Goal: Task Accomplishment & Management: Use online tool/utility

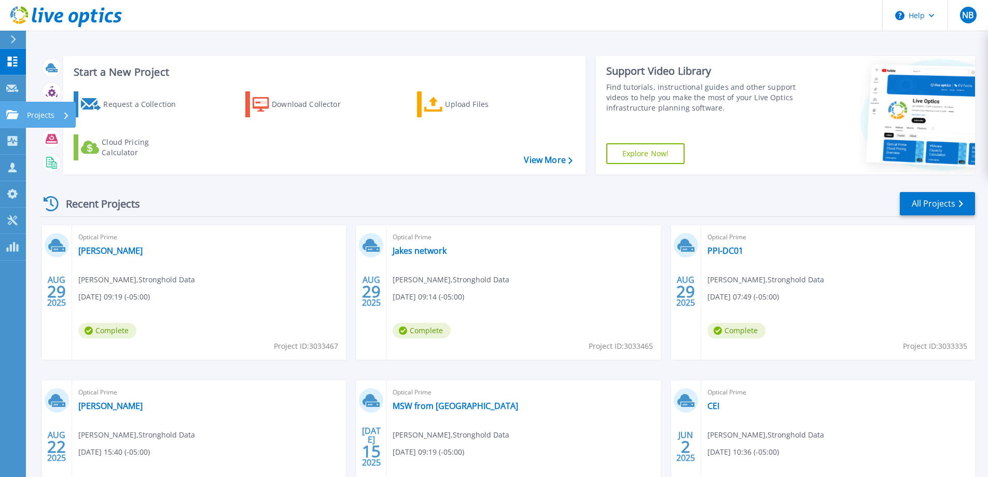
click at [17, 117] on icon at bounding box center [12, 114] width 12 height 9
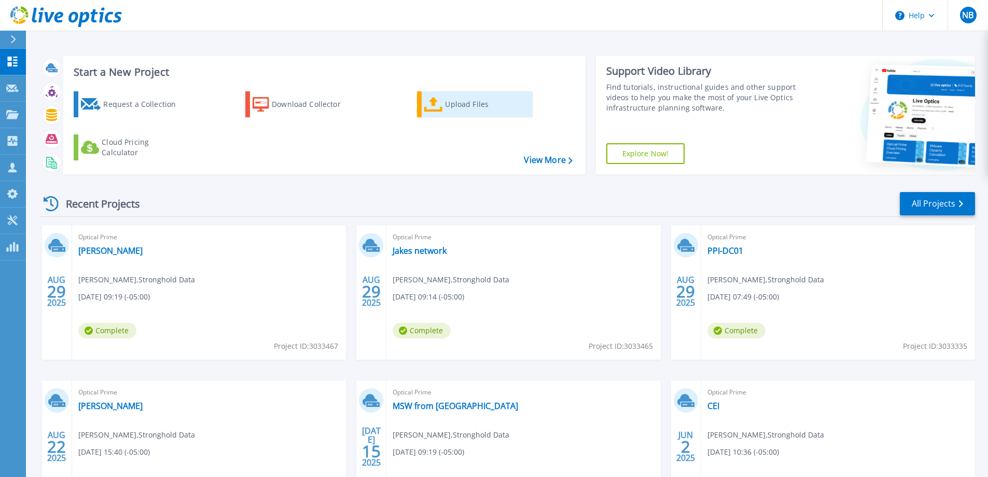
click at [464, 104] on div "Upload Files" at bounding box center [486, 104] width 83 height 21
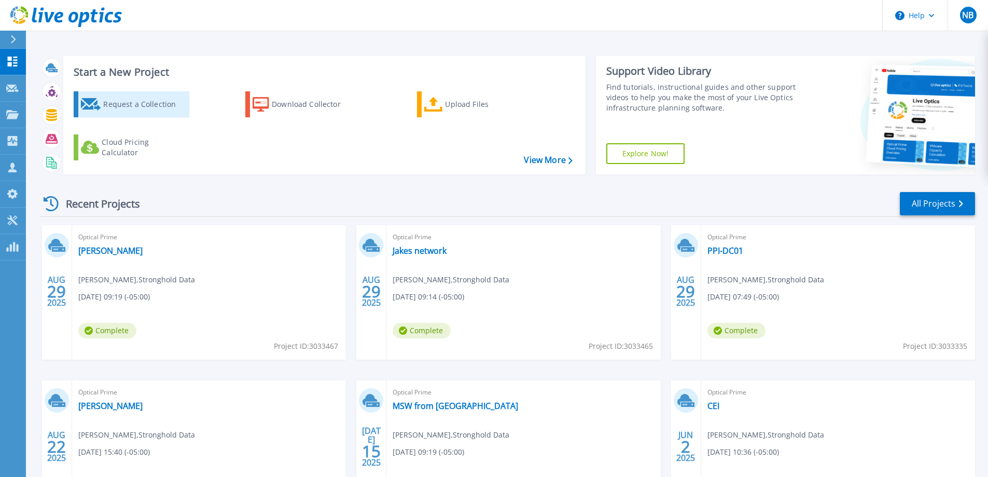
click at [140, 101] on div "Request a Collection" at bounding box center [144, 104] width 83 height 21
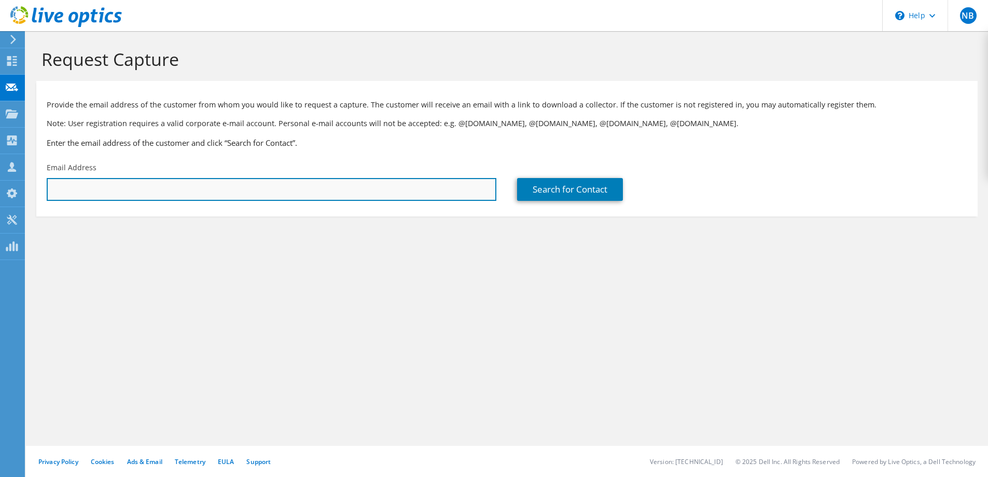
click at [386, 192] on input "text" at bounding box center [272, 189] width 450 height 23
type input "nathan."
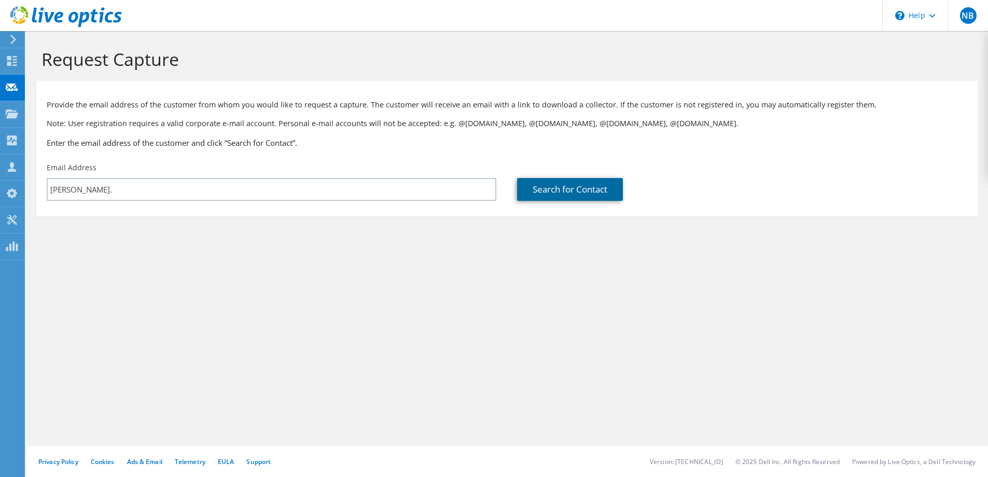
drag, startPoint x: 386, startPoint y: 192, endPoint x: 551, endPoint y: 187, distance: 165.1
click at [551, 187] on link "Search for Contact" at bounding box center [570, 189] width 106 height 23
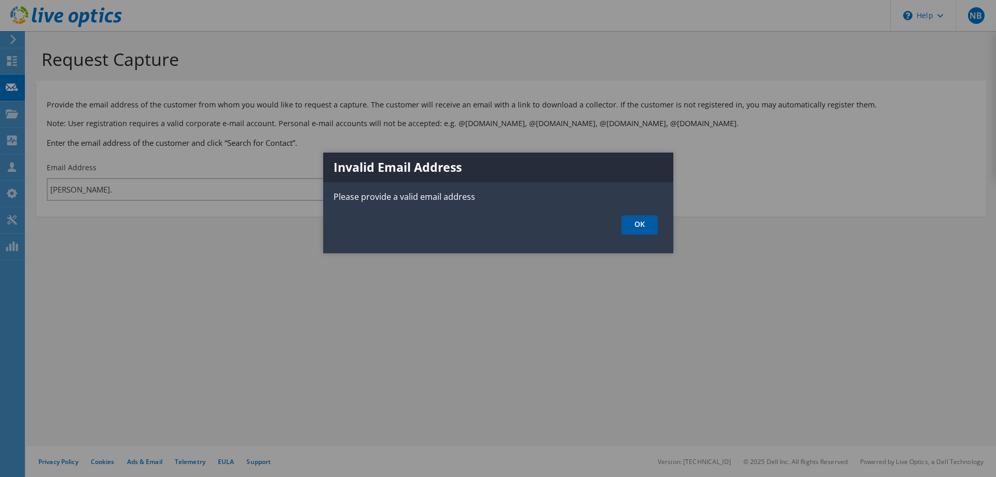
click at [646, 224] on link "OK" at bounding box center [639, 224] width 36 height 19
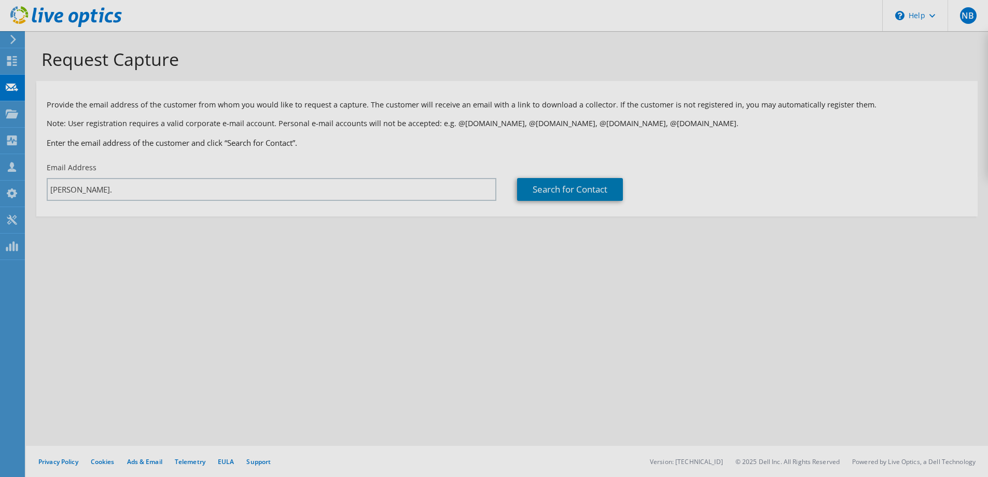
click at [134, 187] on div "Request Capture Provide the email address of the customer from whom you would l…" at bounding box center [507, 254] width 962 height 446
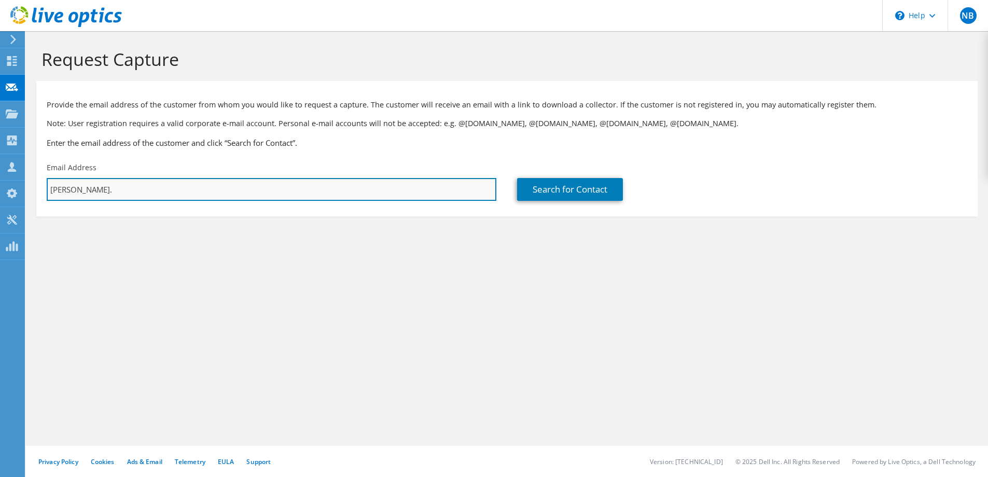
click at [134, 187] on input "nathan." at bounding box center [272, 189] width 450 height 23
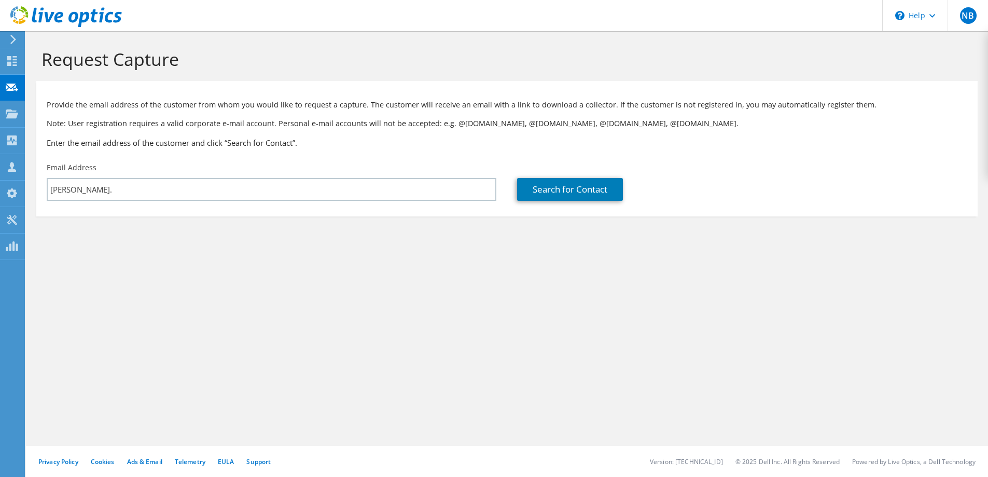
click at [364, 320] on div "Request Capture Provide the email address of the customer from whom you would l…" at bounding box center [507, 254] width 962 height 446
click at [10, 62] on use at bounding box center [12, 61] width 10 height 10
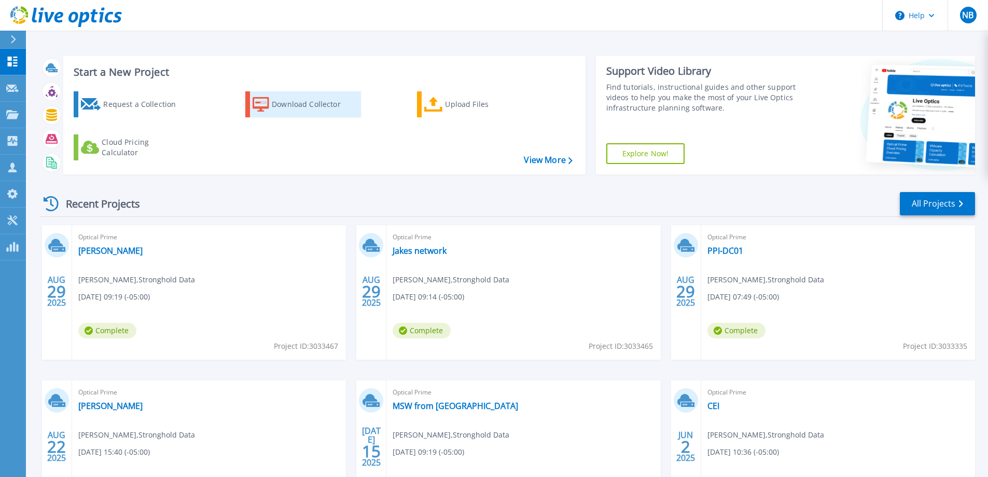
click at [298, 110] on div "Download Collector" at bounding box center [313, 104] width 83 height 21
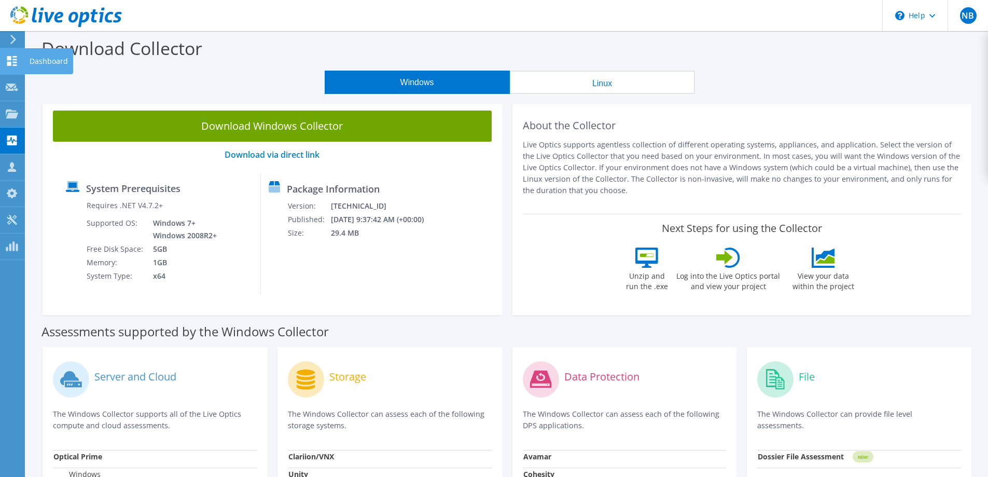
click at [11, 60] on use at bounding box center [12, 61] width 10 height 10
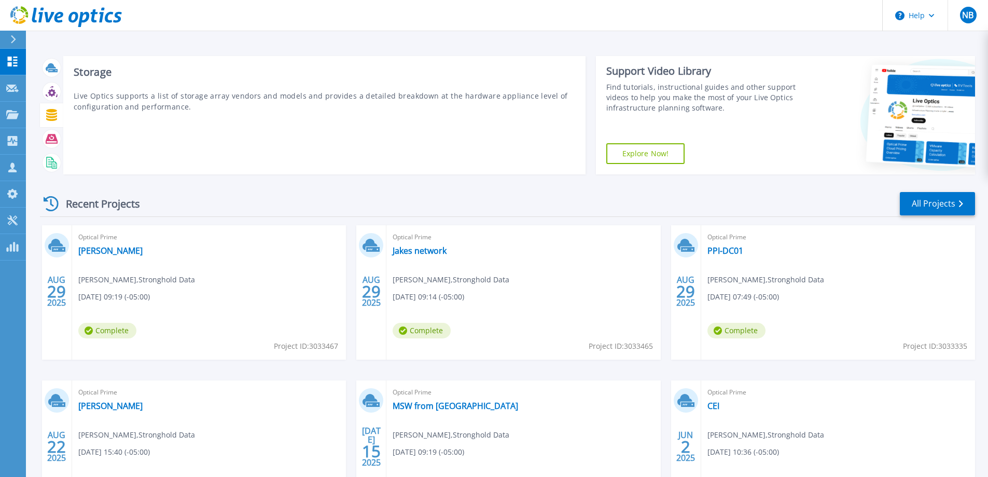
click at [56, 116] on icon at bounding box center [52, 115] width 12 height 12
click at [50, 116] on icon at bounding box center [52, 115] width 12 height 12
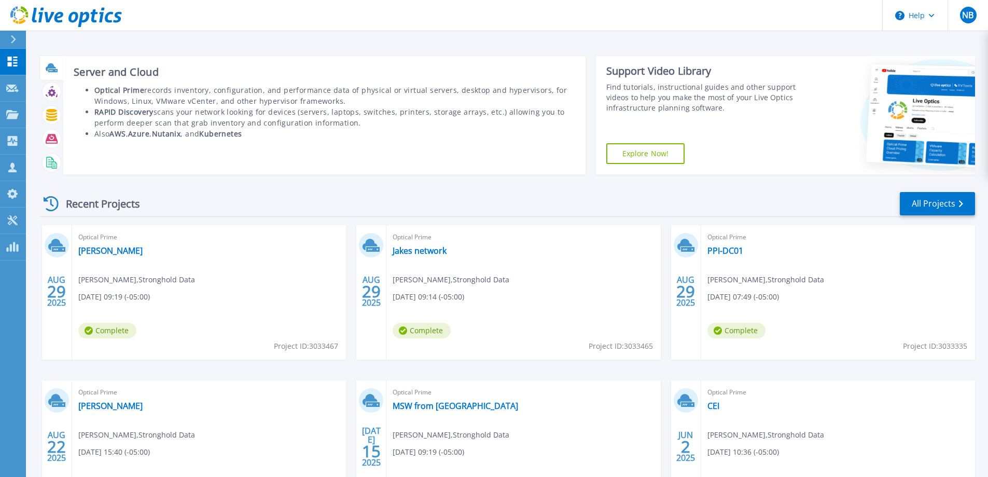
drag, startPoint x: 341, startPoint y: 100, endPoint x: 90, endPoint y: 91, distance: 250.7
click at [90, 91] on ul "Optical Prime records inventory, configuration, and performance data of physica…" at bounding box center [325, 112] width 502 height 54
copy li "Optical Prime records inventory, configuration, and performance data of physica…"
